Goal: Navigation & Orientation: Find specific page/section

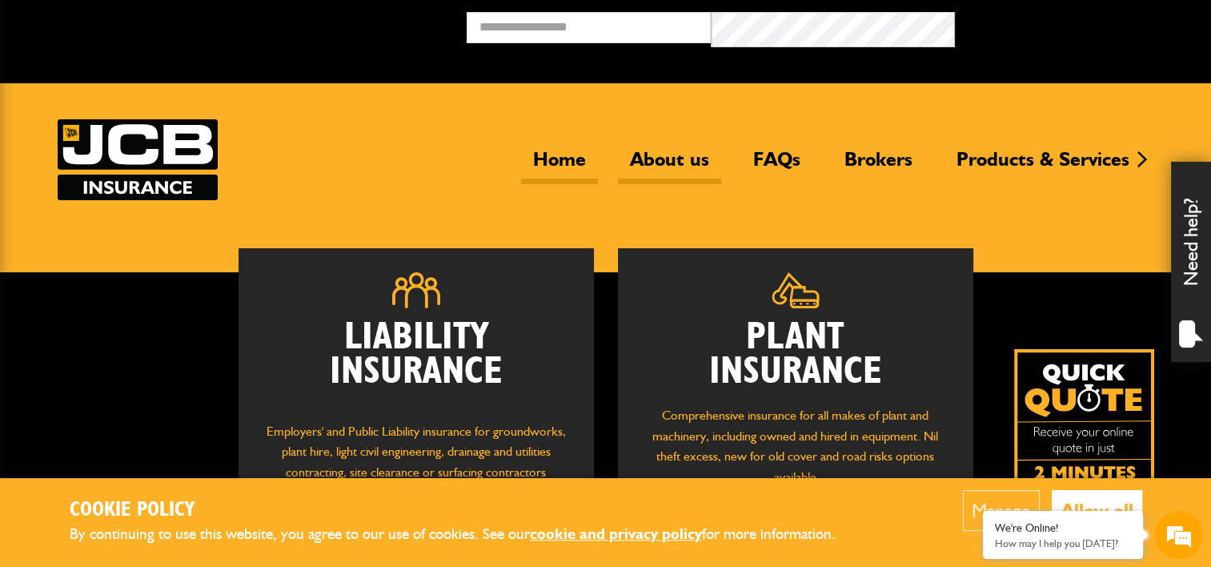
click at [618, 157] on link "About us" at bounding box center [669, 165] width 103 height 37
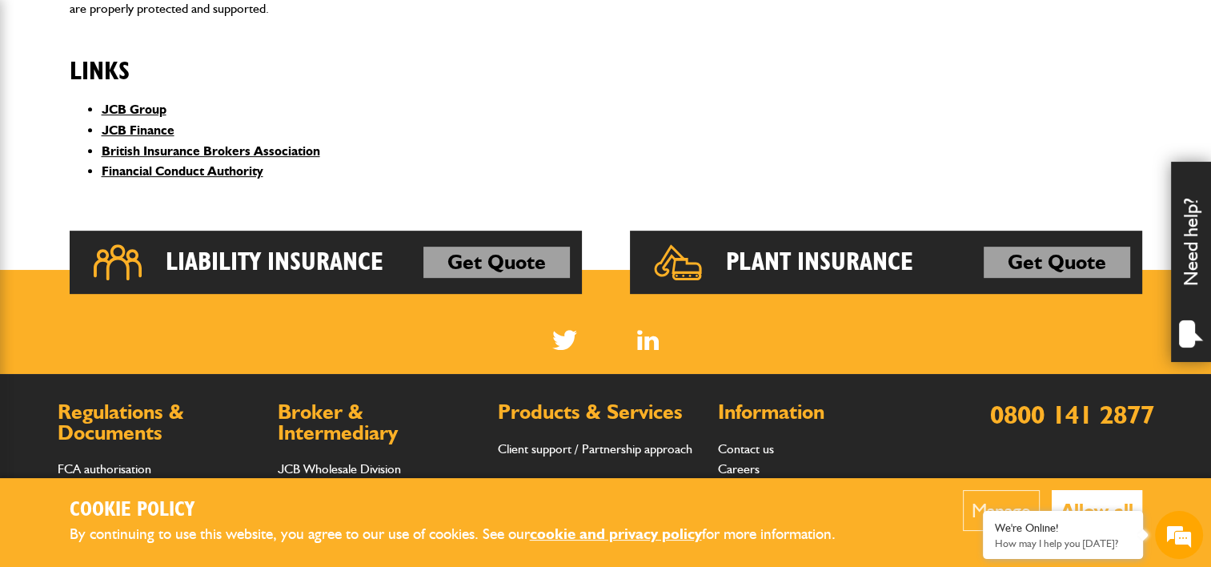
scroll to position [671, 0]
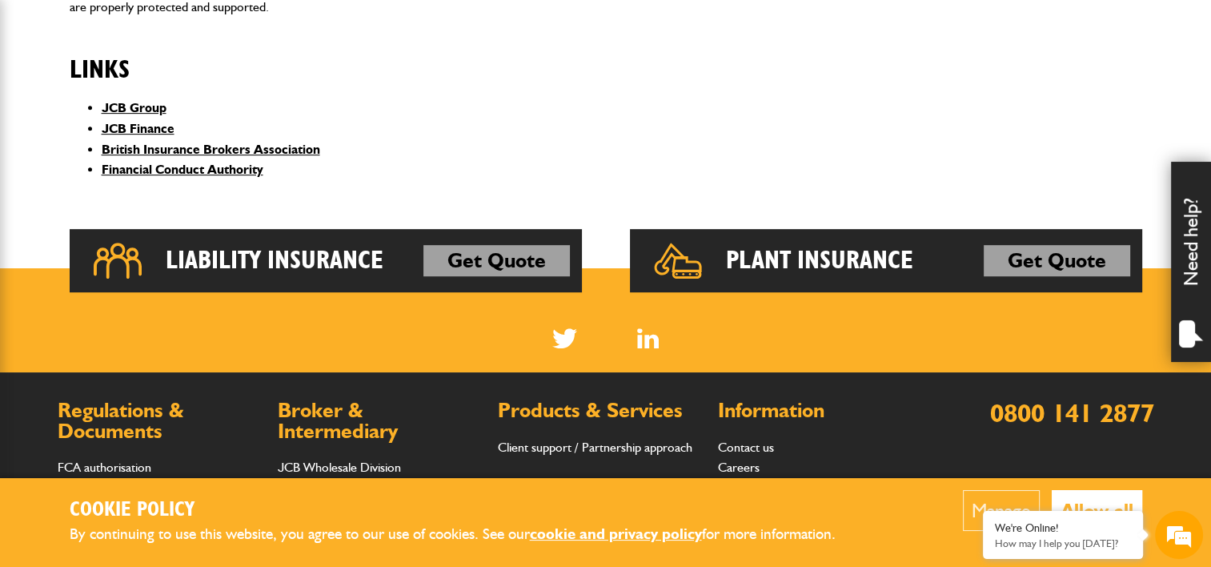
click at [314, 193] on div "Links JCB Group JCB Finance British Insurance Brokers Association Financial Con…" at bounding box center [311, 111] width 483 height 163
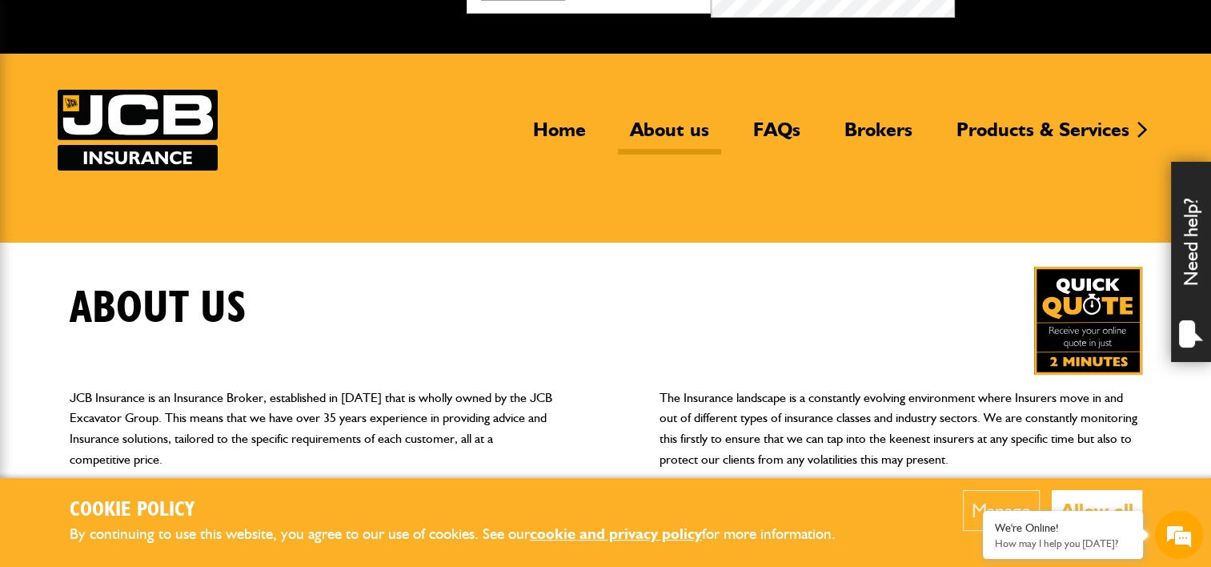
scroll to position [29, 0]
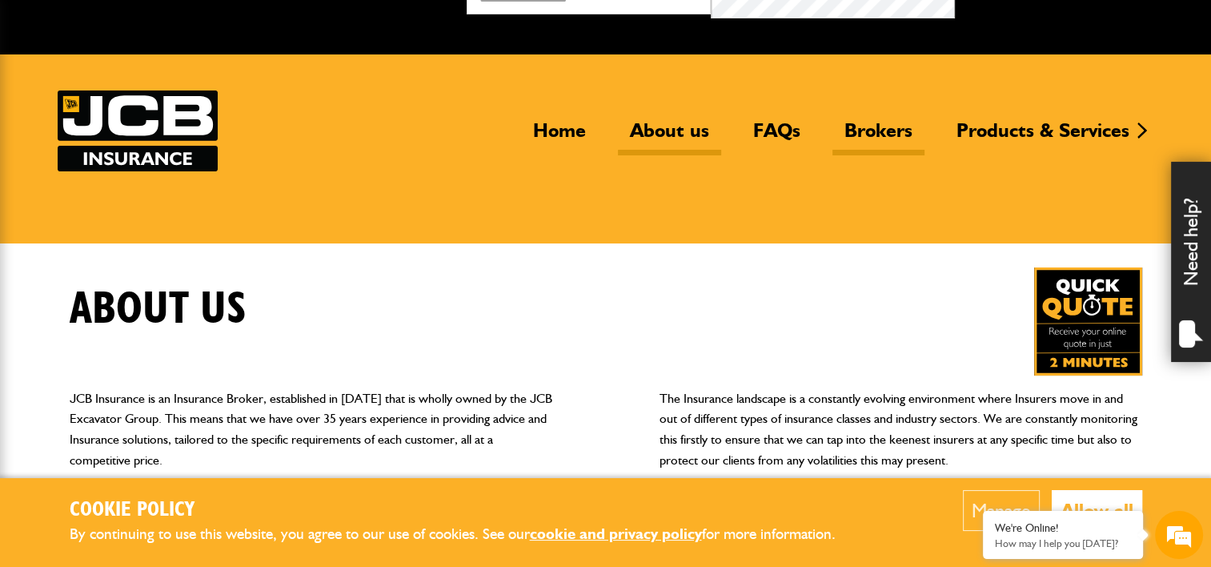
click at [833, 132] on link "Brokers" at bounding box center [879, 136] width 92 height 37
